Goal: Information Seeking & Learning: Obtain resource

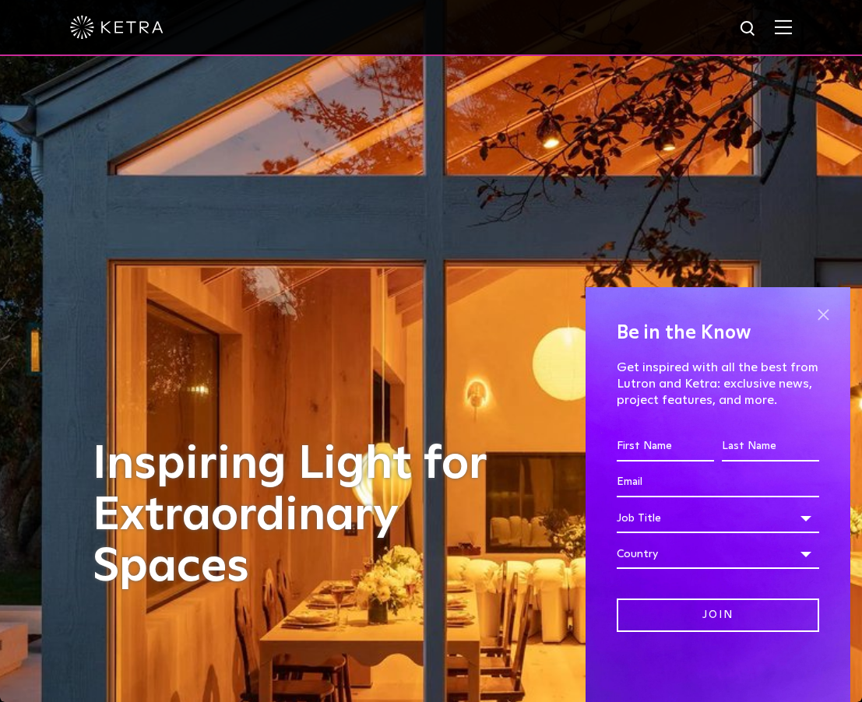
click at [825, 312] on span at bounding box center [822, 314] width 23 height 23
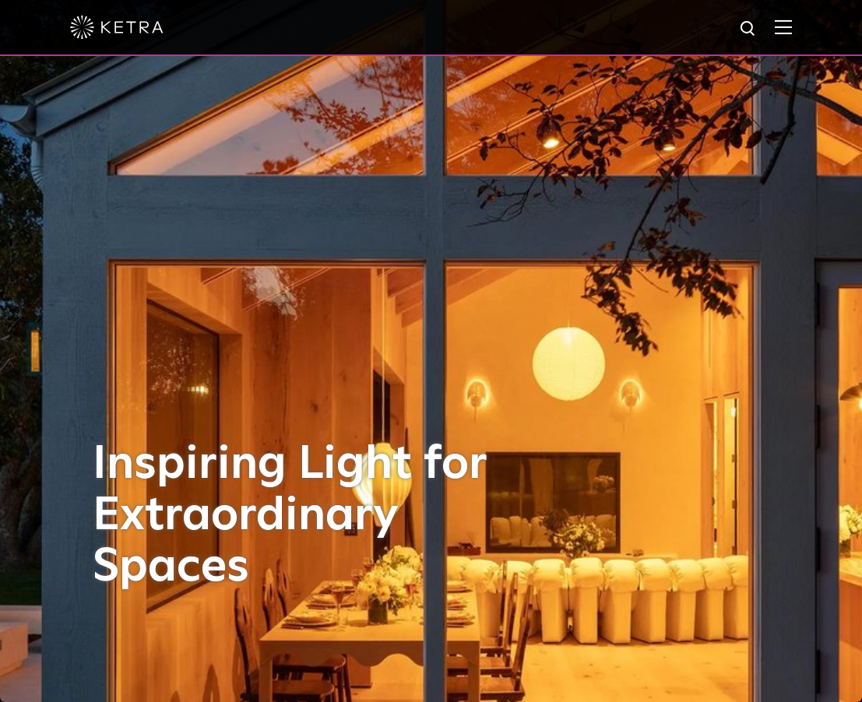
click at [780, 26] on img at bounding box center [782, 26] width 17 height 15
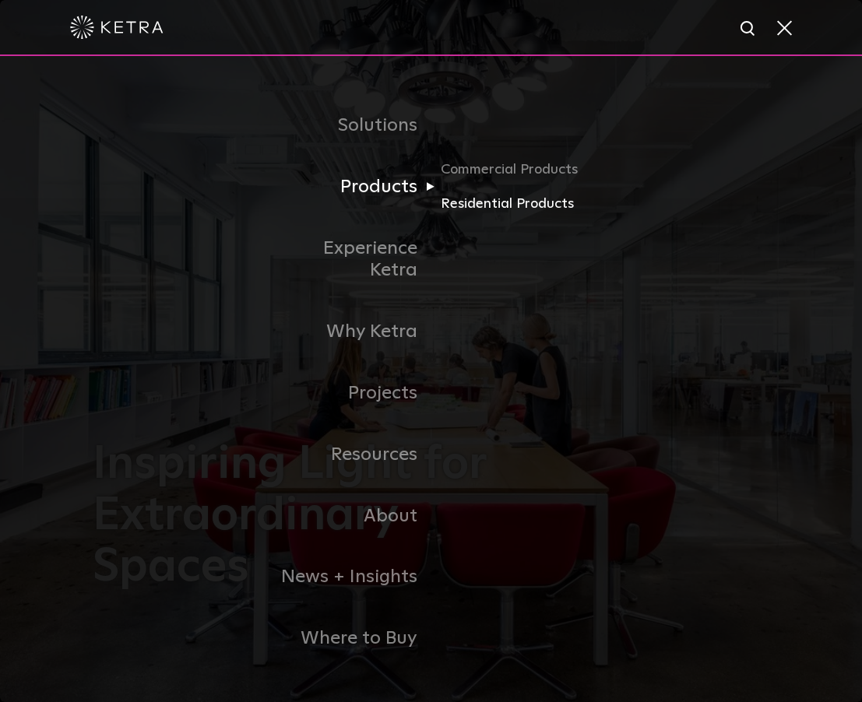
click at [490, 213] on link "Residential Products" at bounding box center [514, 204] width 149 height 23
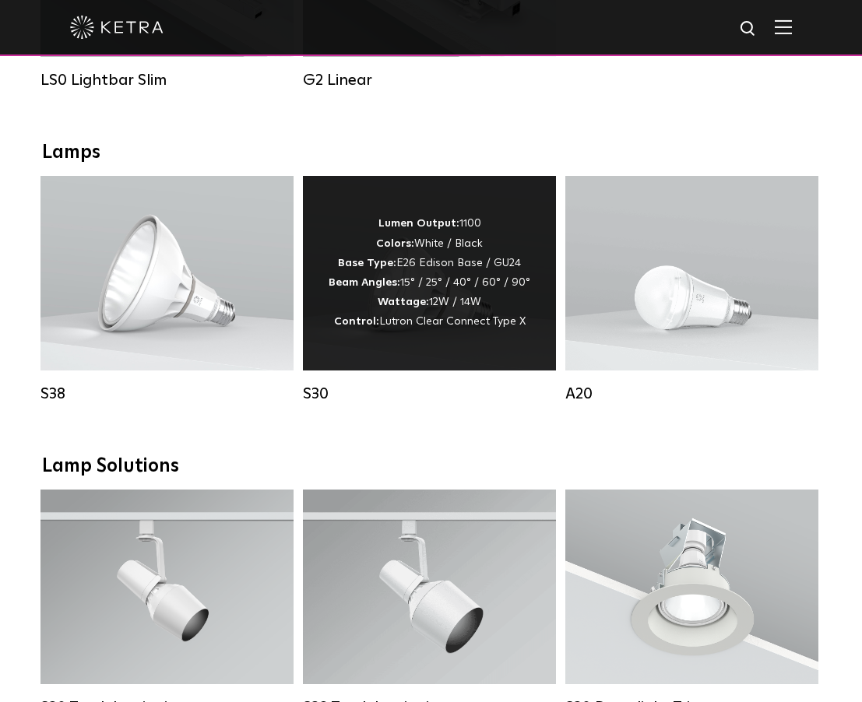
scroll to position [821, 0]
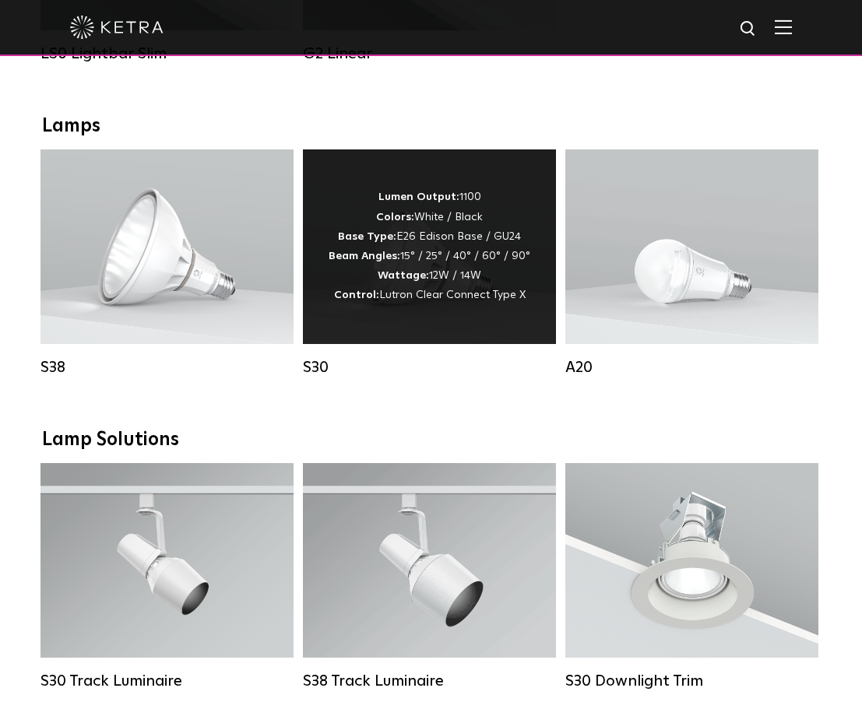
click at [407, 245] on div "Lumen Output: 1100 Colors: White / Black Base Type: E26 Edison Base / GU24 Beam…" at bounding box center [429, 247] width 202 height 118
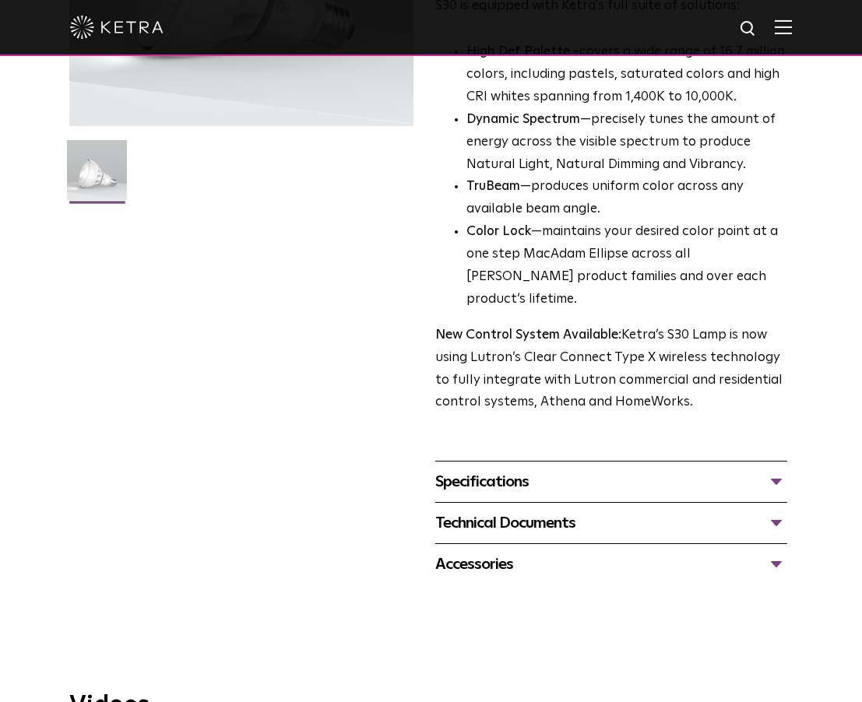
scroll to position [334, 0]
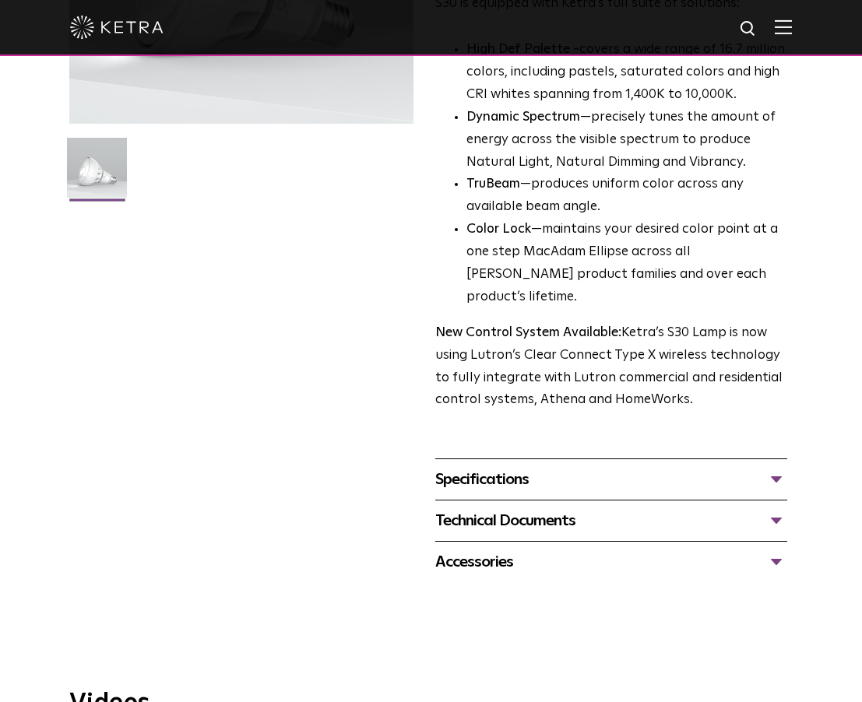
click at [511, 467] on div "Specifications" at bounding box center [611, 479] width 352 height 25
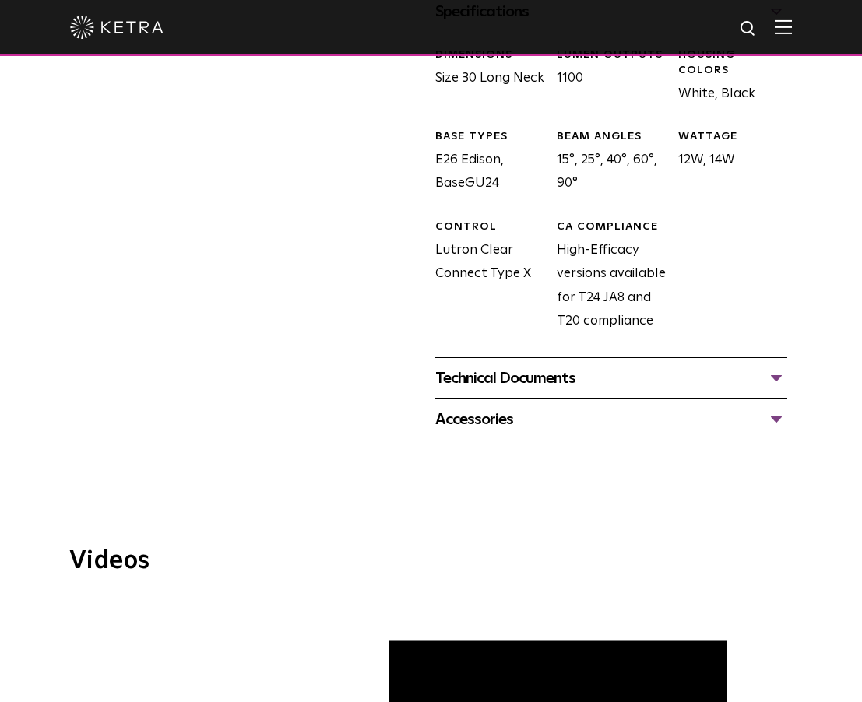
scroll to position [805, 0]
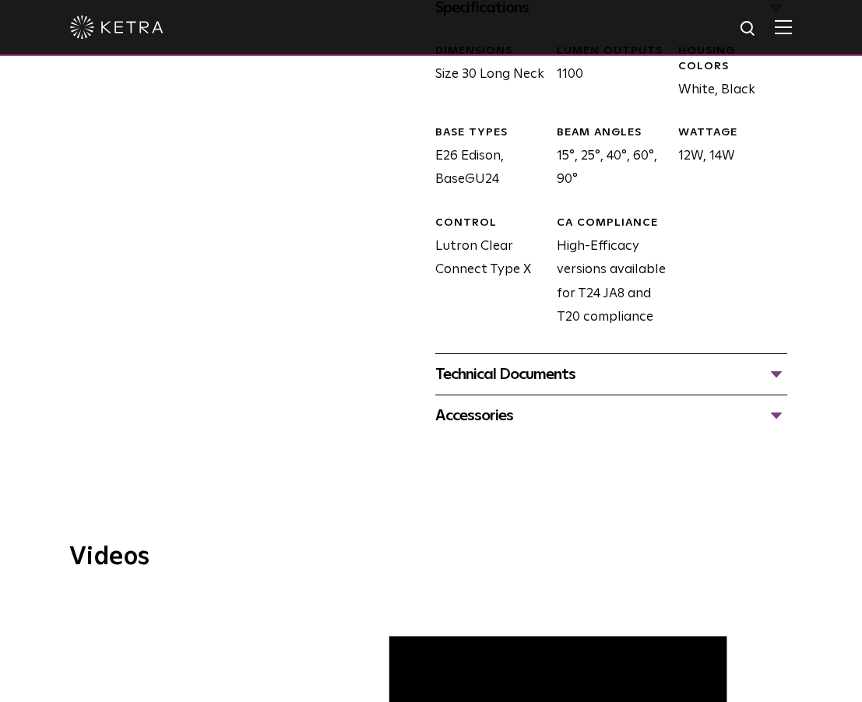
click at [550, 362] on div "Technical Documents" at bounding box center [611, 374] width 352 height 25
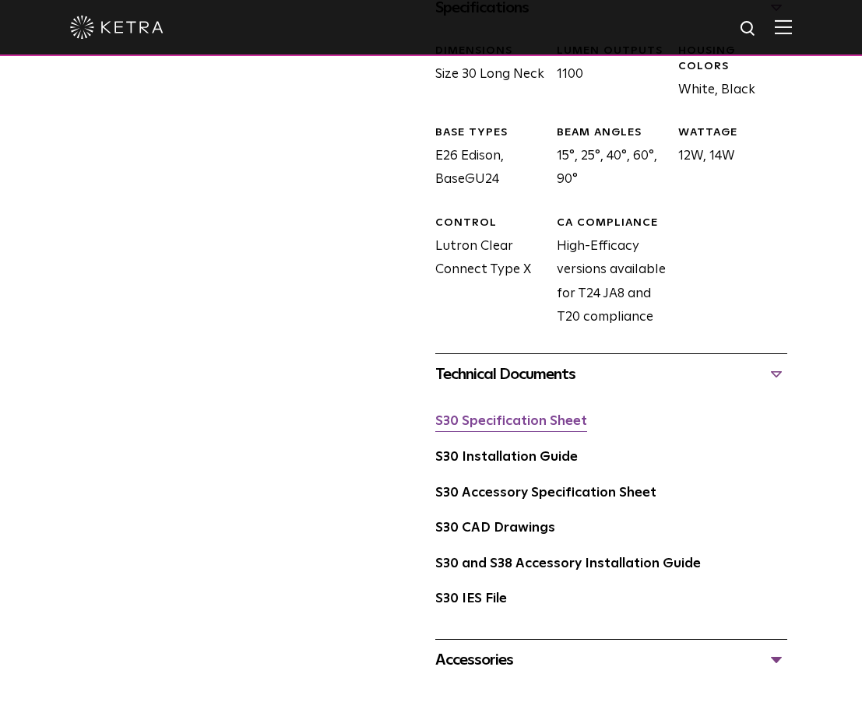
click at [490, 415] on link "S30 Specification Sheet" at bounding box center [511, 421] width 152 height 13
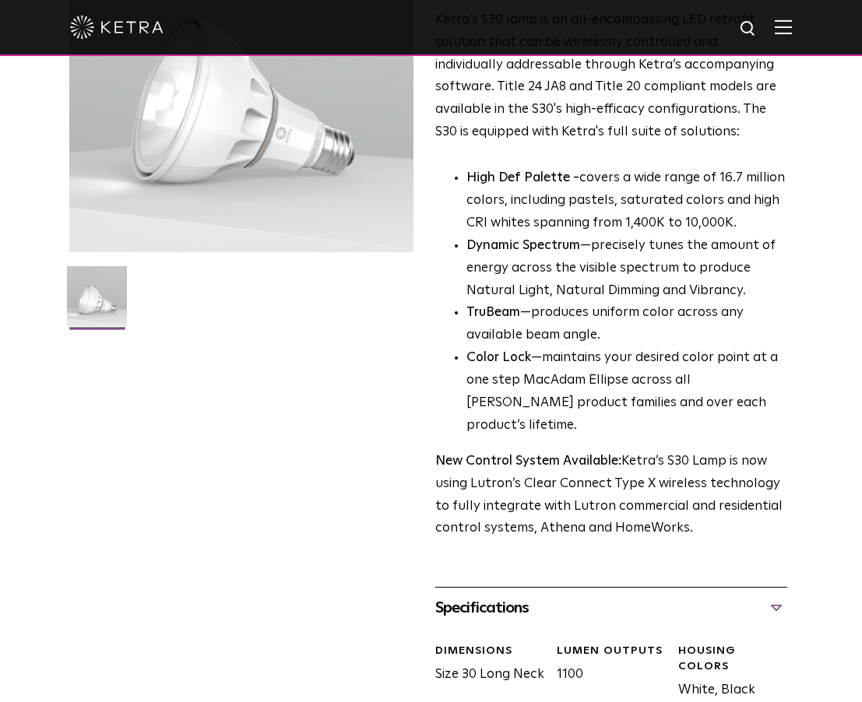
scroll to position [0, 0]
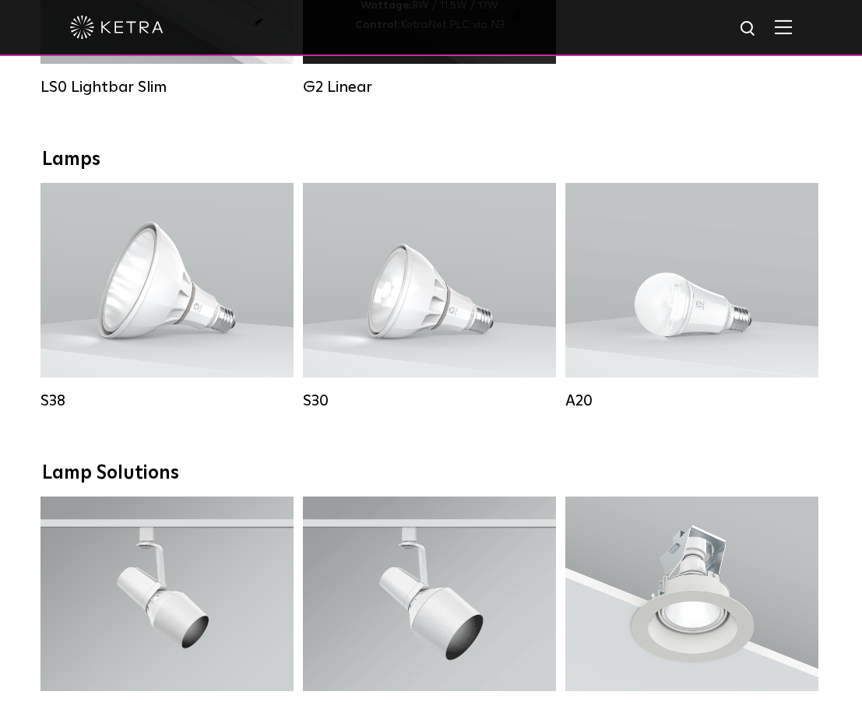
scroll to position [794, 0]
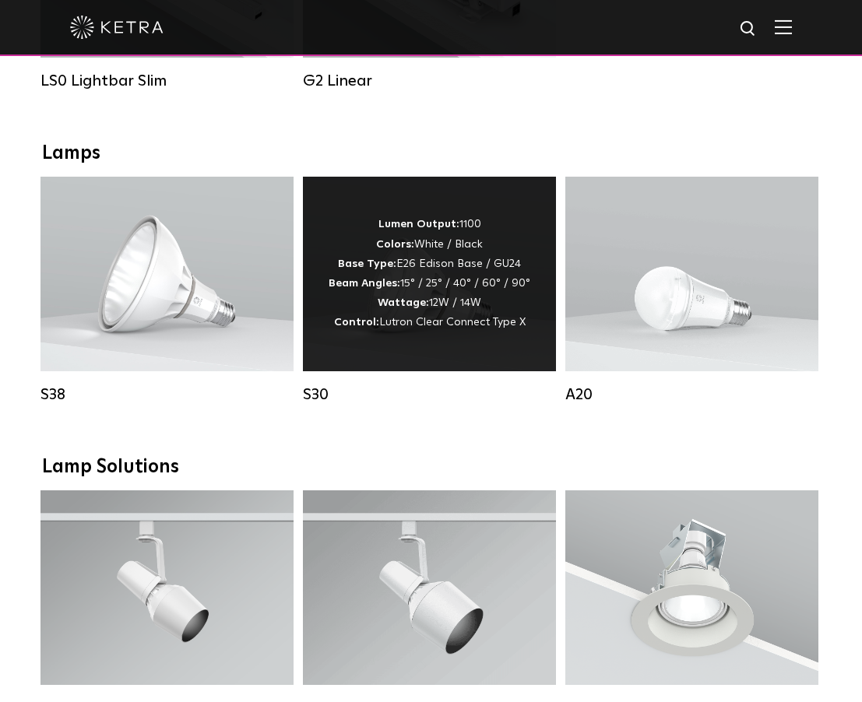
click at [418, 258] on div "Lumen Output: 1100 Colors: White / Black Base Type: E26 Edison Base / GU24 Beam…" at bounding box center [429, 274] width 202 height 118
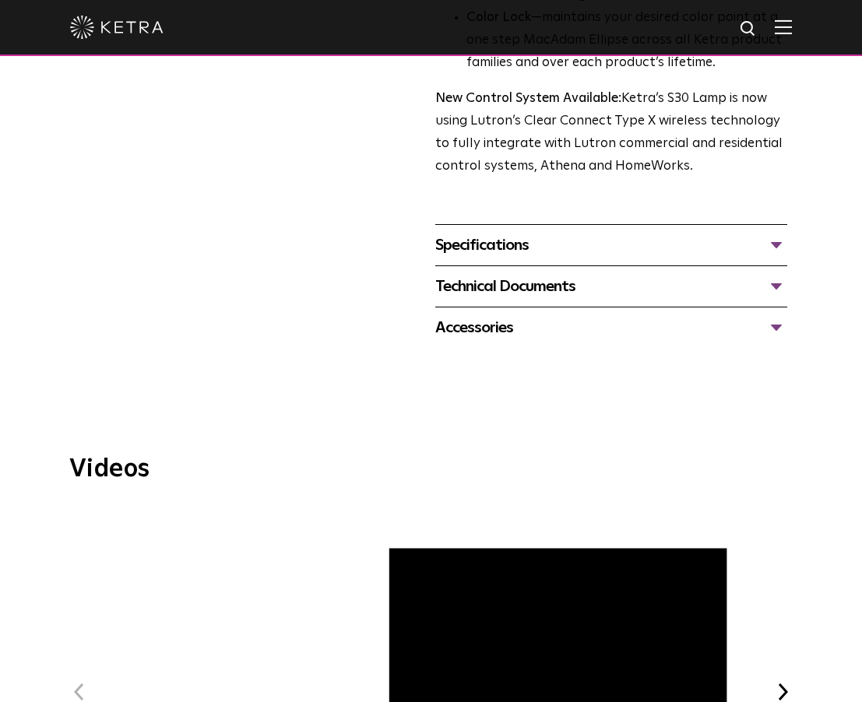
scroll to position [555, 0]
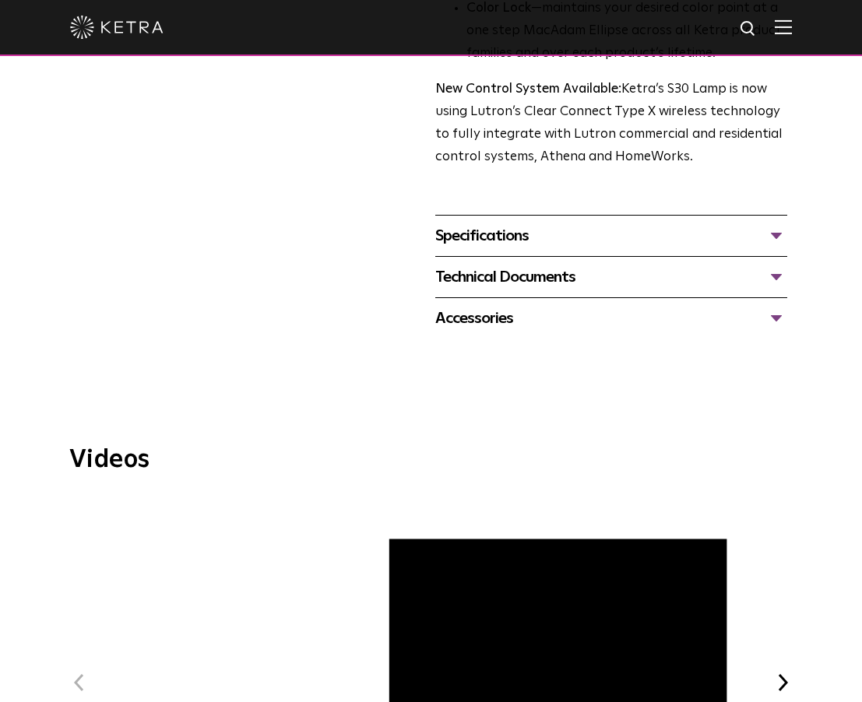
click at [497, 235] on div "Specifications" at bounding box center [611, 235] width 352 height 25
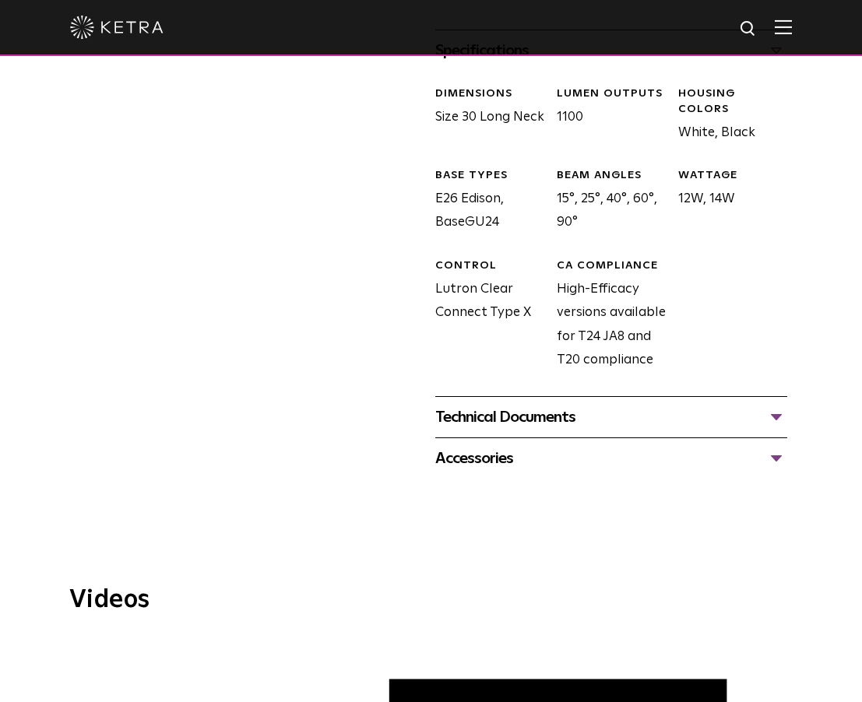
scroll to position [808, 0]
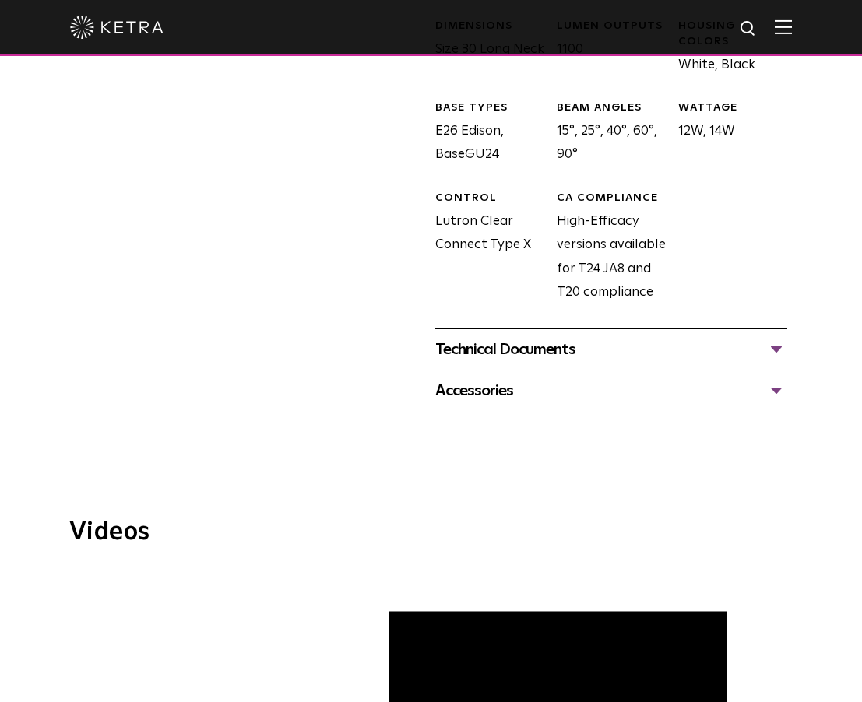
click at [490, 349] on div "Technical Documents" at bounding box center [611, 349] width 352 height 25
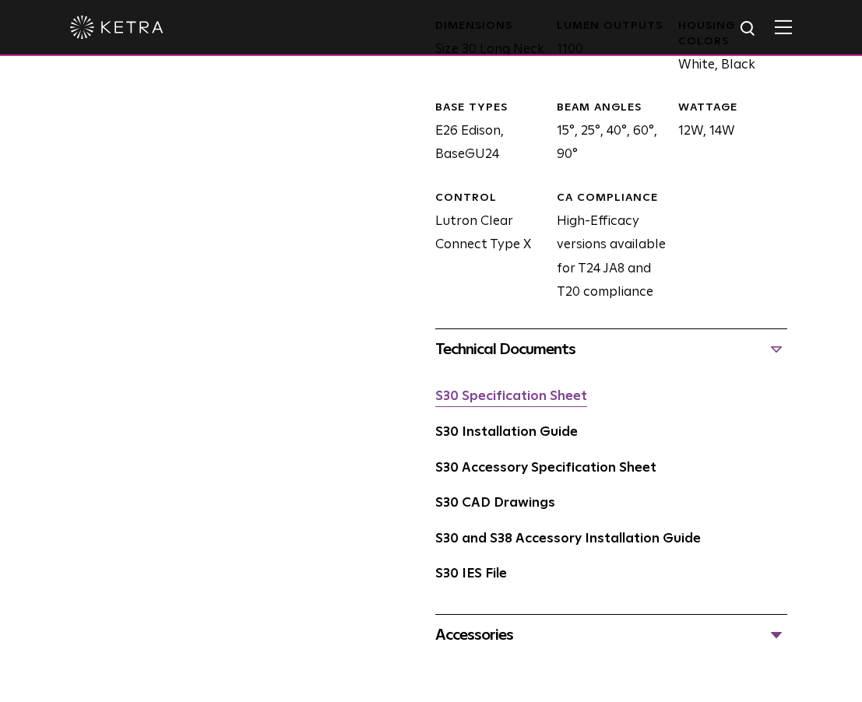
click at [501, 403] on link "S30 Specification Sheet" at bounding box center [511, 396] width 152 height 13
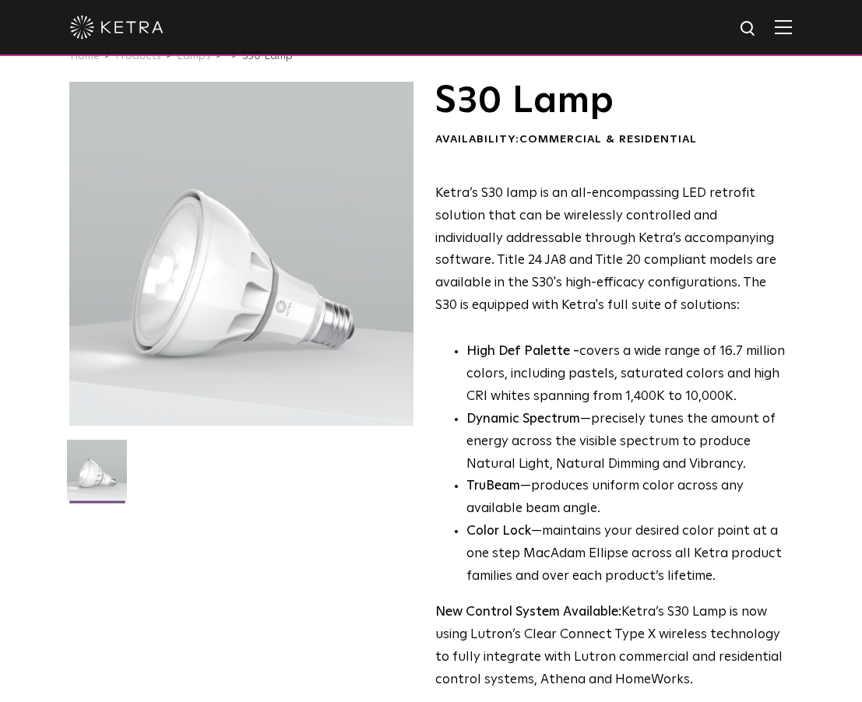
scroll to position [0, 0]
